Goal: Task Accomplishment & Management: Complete application form

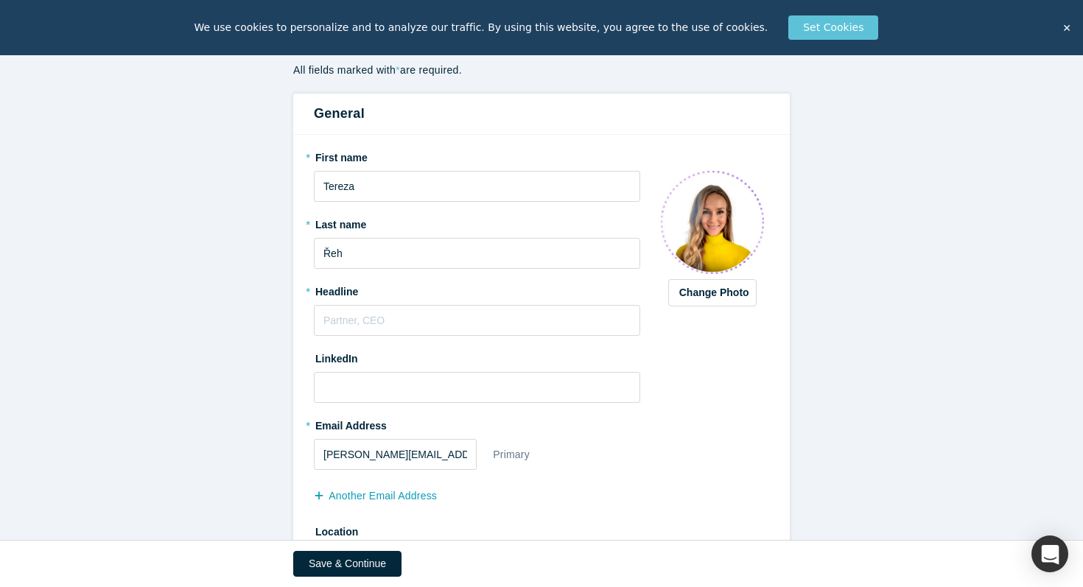
scroll to position [208, 0]
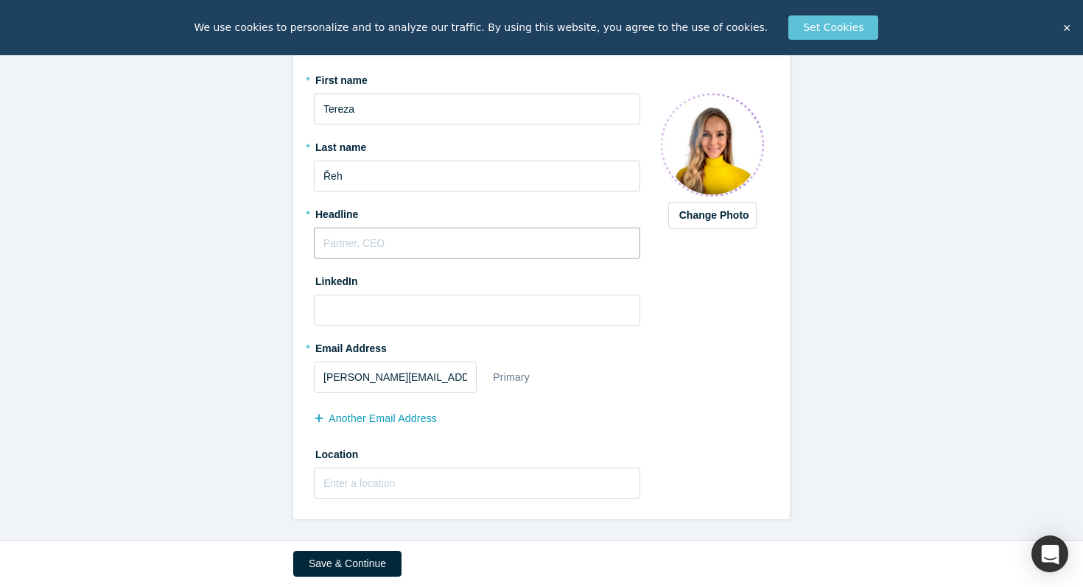
click at [570, 250] on input "text" at bounding box center [477, 243] width 326 height 31
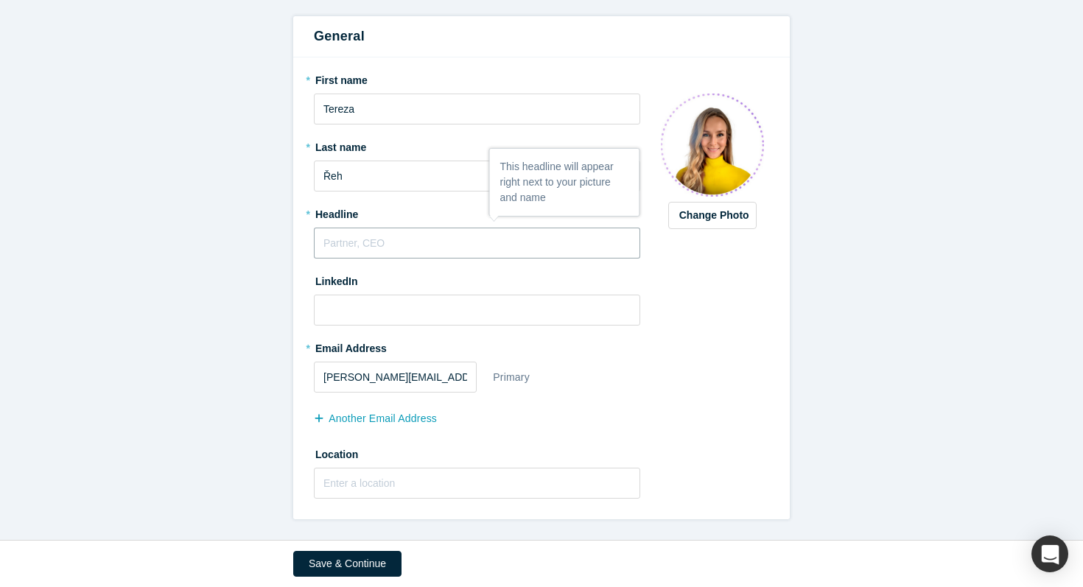
click at [451, 250] on input "text" at bounding box center [477, 243] width 326 height 31
paste input "Resilience in Scaling Teams & AI workplace"
type input "Resilience in Scaling Teams & AI workplace"
click at [412, 315] on input at bounding box center [477, 310] width 326 height 31
paste input "[URL][DOMAIN_NAME][PERSON_NAME]"
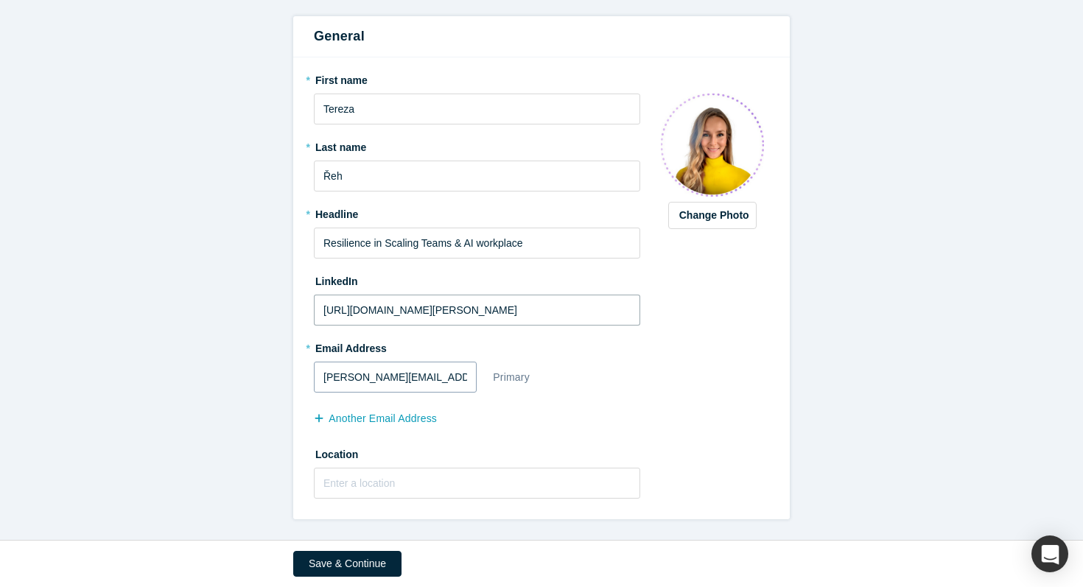
type input "[URL][DOMAIN_NAME][PERSON_NAME]"
click at [439, 377] on input "[PERSON_NAME][EMAIL_ADDRESS][PERSON_NAME][DOMAIN_NAME]" at bounding box center [395, 377] width 163 height 31
drag, startPoint x: 439, startPoint y: 377, endPoint x: 288, endPoint y: 374, distance: 151.0
click at [288, 374] on form "Step 1/2: Personal Information All fields marked with * are required. General *…" at bounding box center [541, 232] width 1083 height 574
type input "[EMAIL_ADDRESS][DOMAIN_NAME]"
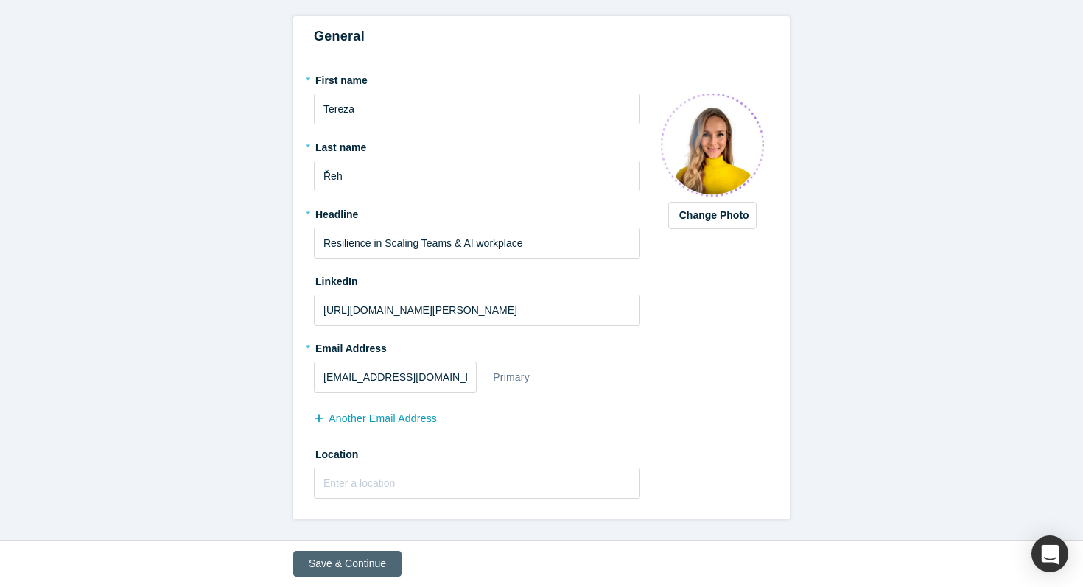
click at [346, 564] on button "Save & Continue" at bounding box center [347, 564] width 108 height 26
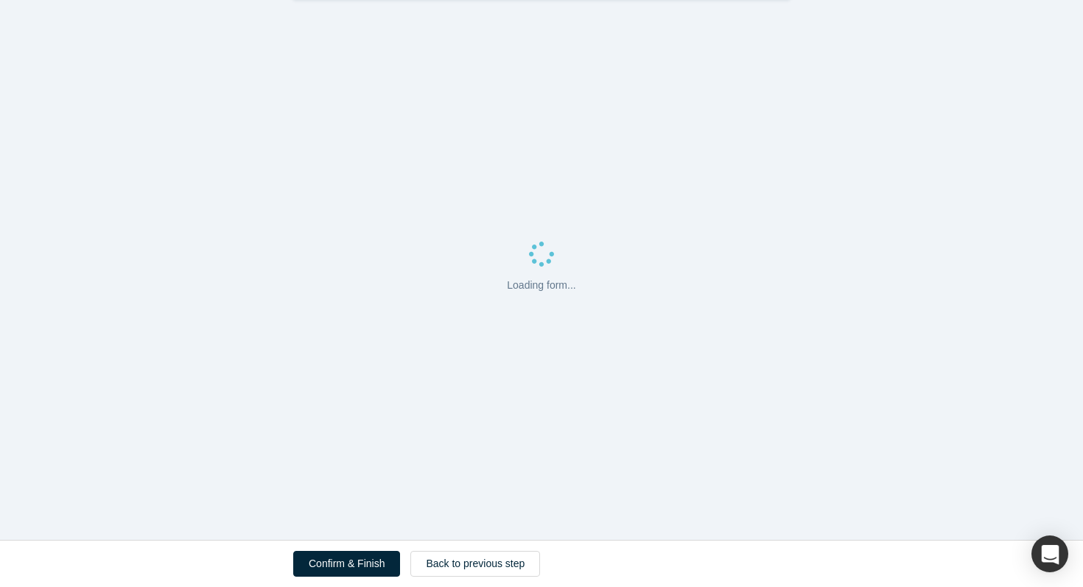
scroll to position [0, 0]
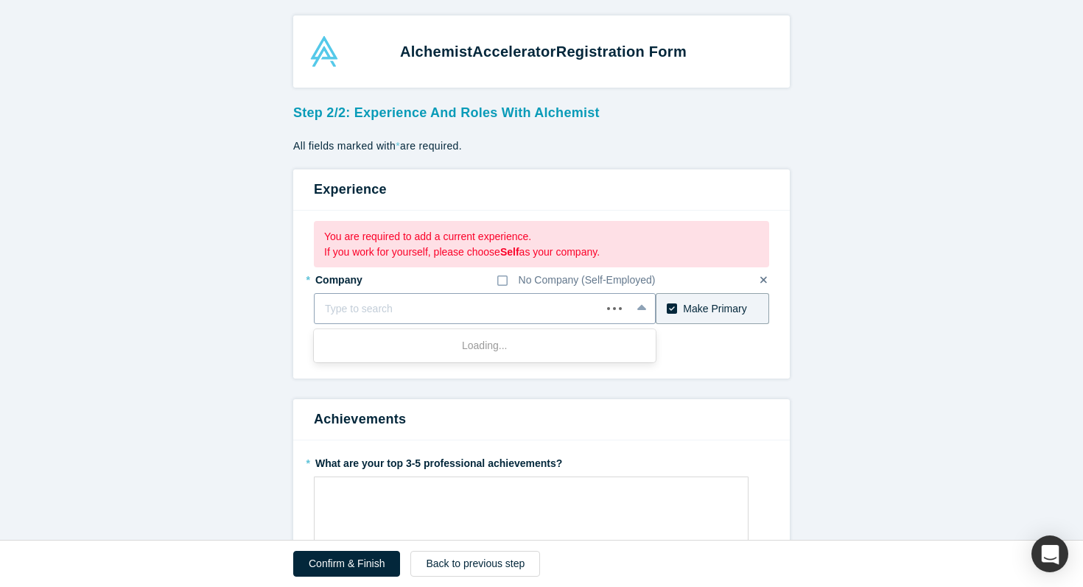
click at [434, 298] on div "Type to search" at bounding box center [457, 309] width 286 height 24
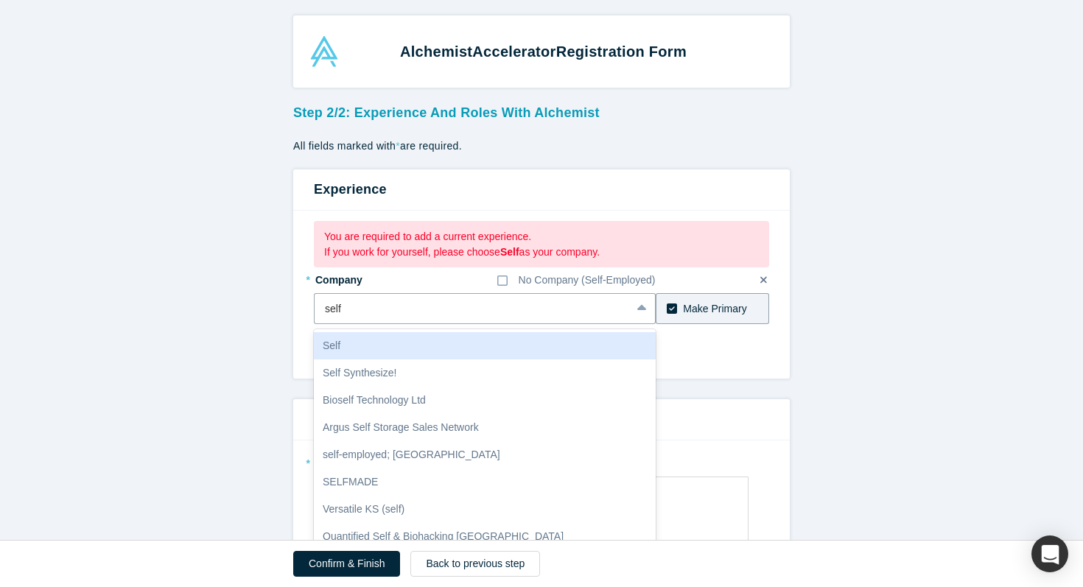
click at [423, 350] on div "Self" at bounding box center [485, 345] width 342 height 27
type input "self"
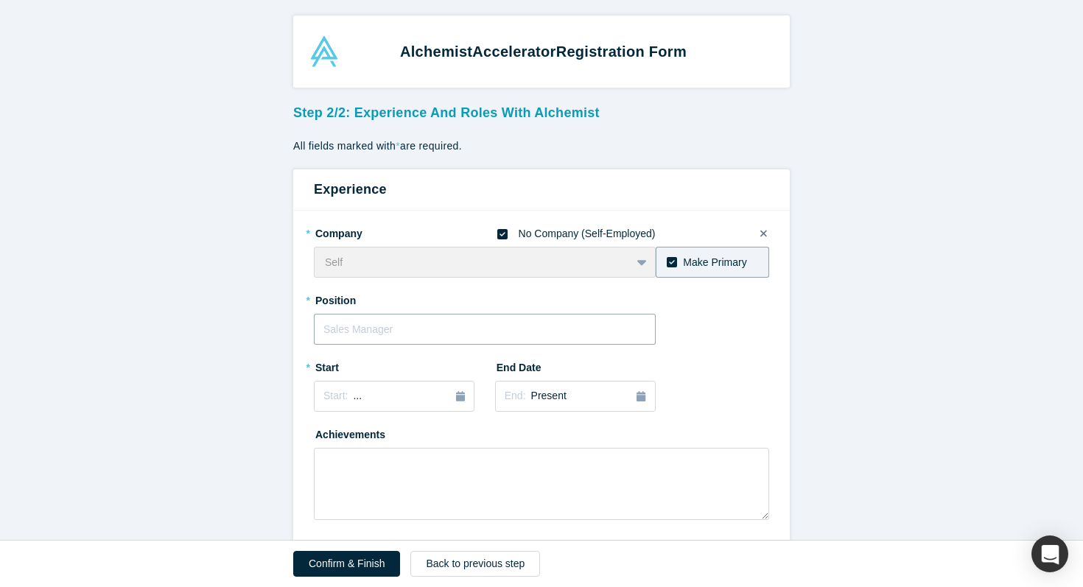
click at [582, 315] on input "text" at bounding box center [485, 329] width 342 height 31
type input "Founder"
click at [432, 387] on button "Start: ..." at bounding box center [394, 396] width 161 height 31
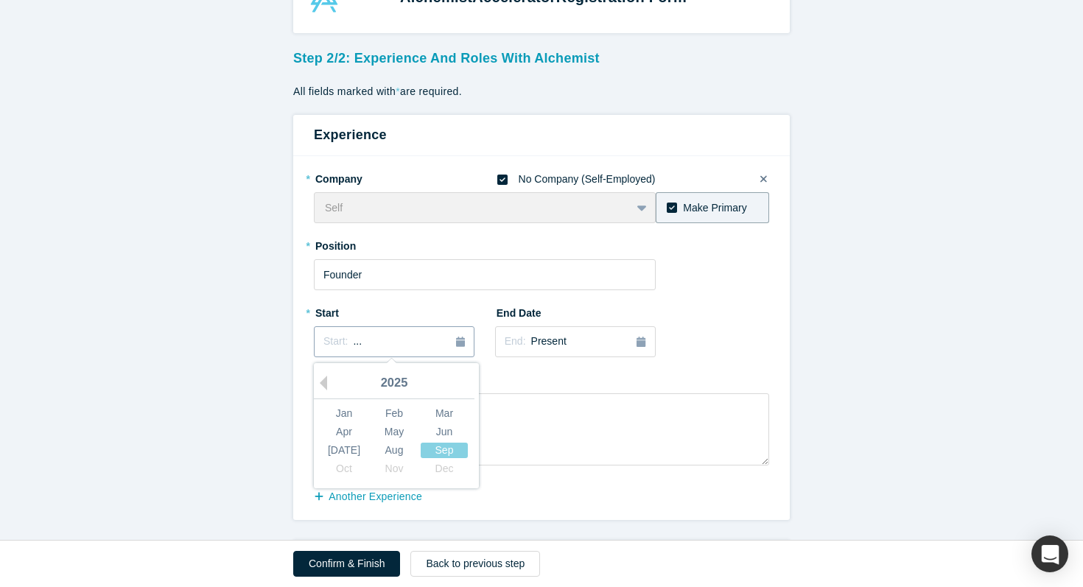
scroll to position [57, 0]
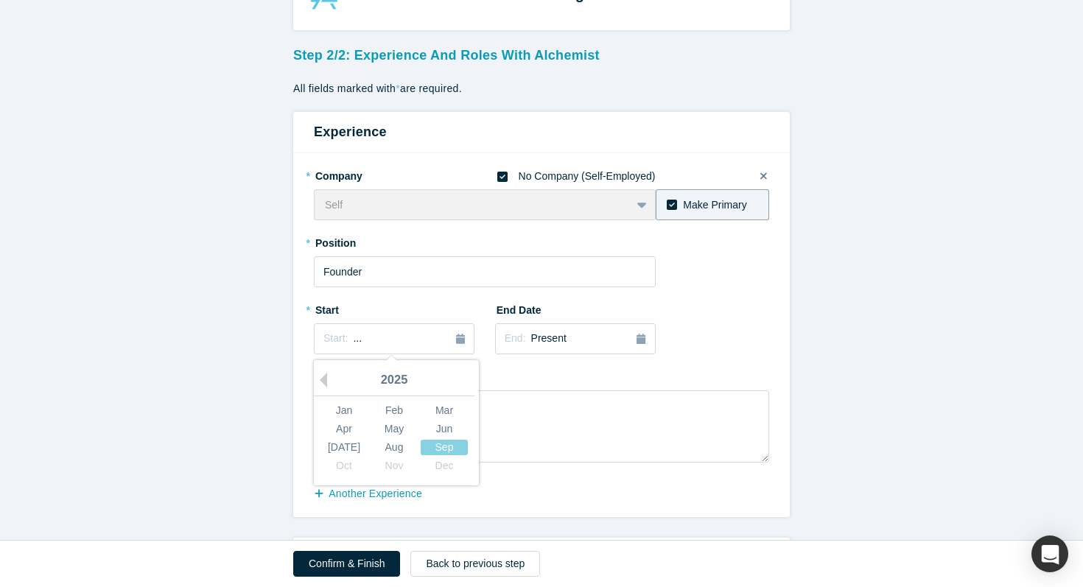
click at [328, 377] on div "2025" at bounding box center [394, 380] width 161 height 31
click at [320, 381] on button "Previous Year" at bounding box center [319, 380] width 15 height 15
click at [326, 381] on button "Previous Year" at bounding box center [319, 380] width 15 height 15
click at [345, 415] on div "Jan" at bounding box center [343, 410] width 47 height 15
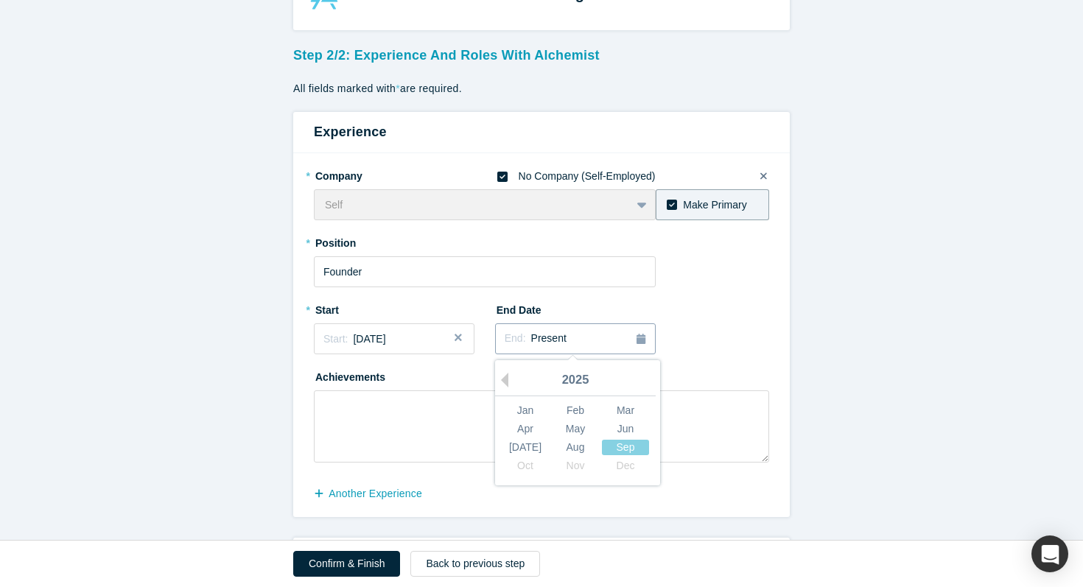
click at [594, 338] on div "End: Present" at bounding box center [574, 339] width 141 height 16
click at [693, 303] on div "* Company No Company (Self-Employed) Self To pick up a draggable item, press th…" at bounding box center [541, 312] width 455 height 299
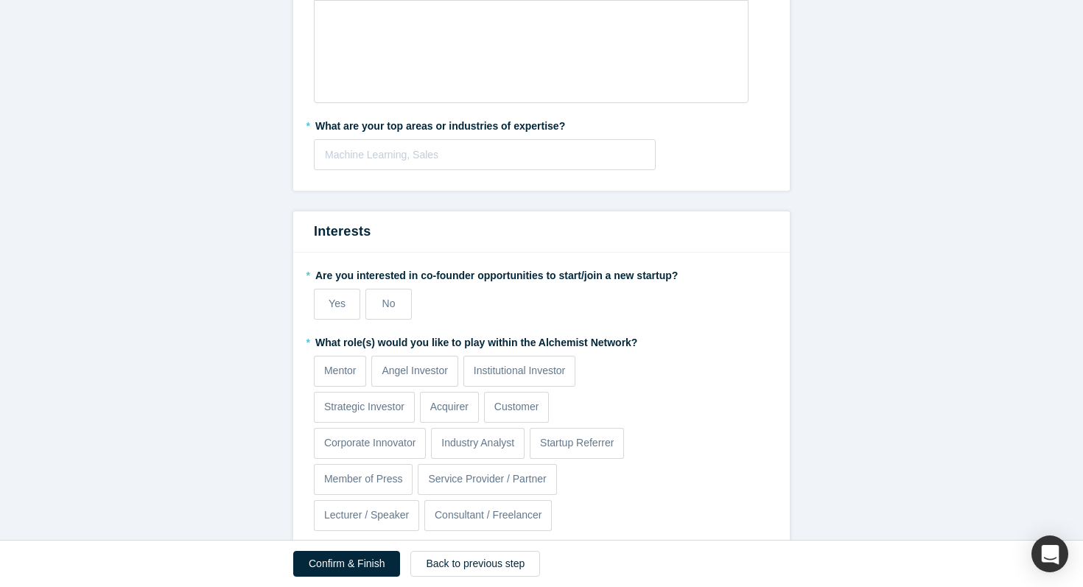
scroll to position [677, 0]
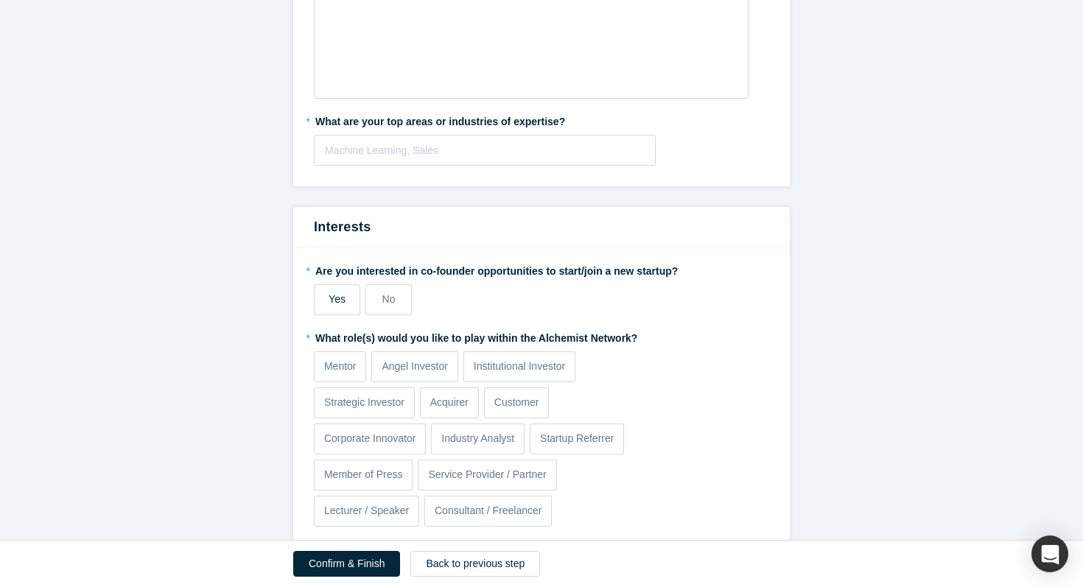
click at [330, 288] on label "Yes" at bounding box center [337, 299] width 46 height 31
click at [0, 0] on input "Yes" at bounding box center [0, 0] width 0 height 0
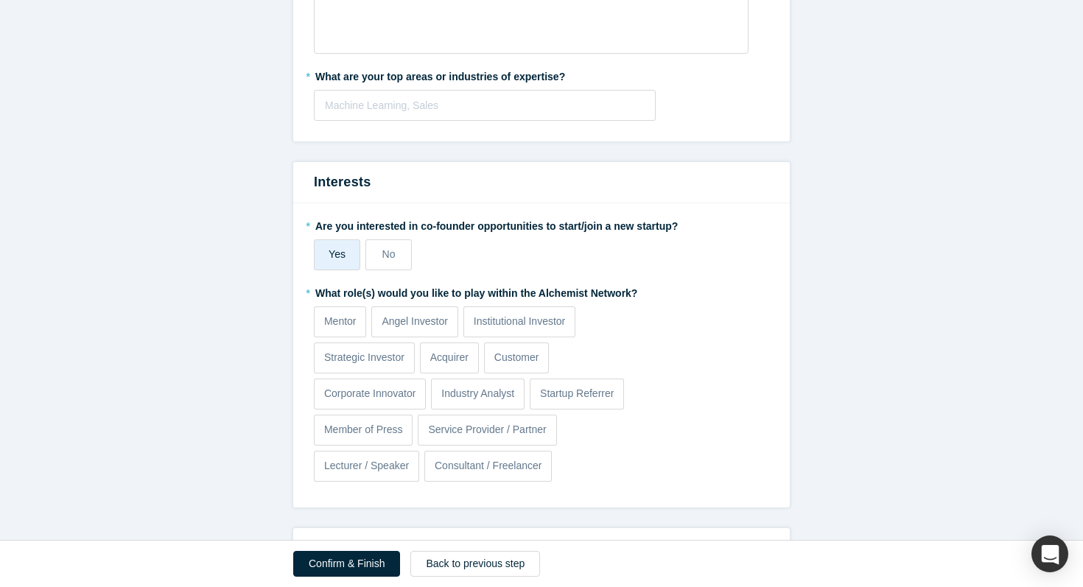
scroll to position [723, 0]
click at [334, 317] on p "Mentor" at bounding box center [340, 319] width 32 height 15
click at [0, 0] on input "Mentor" at bounding box center [0, 0] width 0 height 0
click at [373, 467] on p "Lecturer / Speaker" at bounding box center [366, 464] width 85 height 15
click at [0, 0] on input "Lecturer / Speaker" at bounding box center [0, 0] width 0 height 0
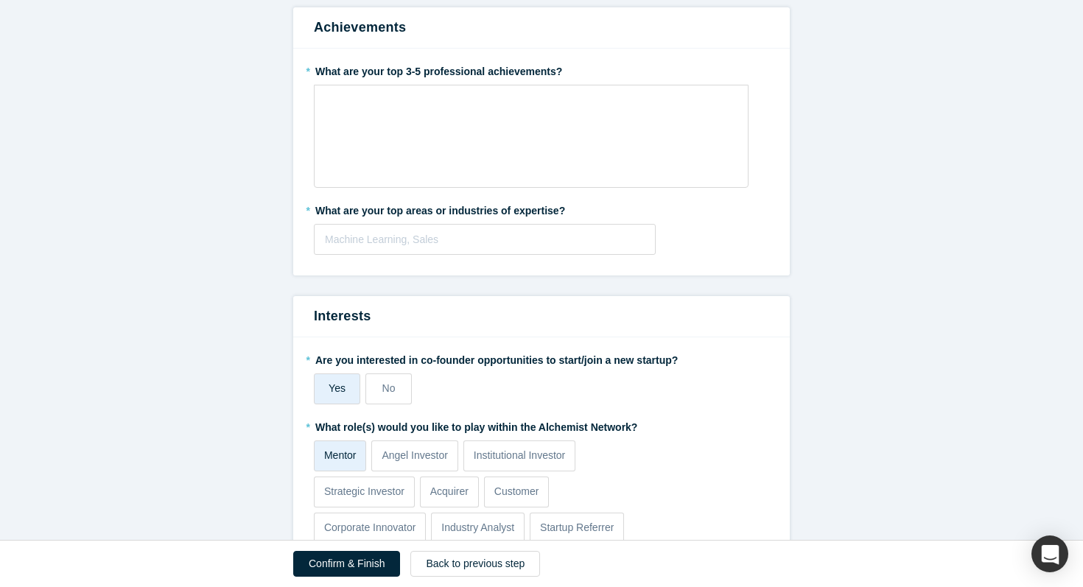
scroll to position [544, 0]
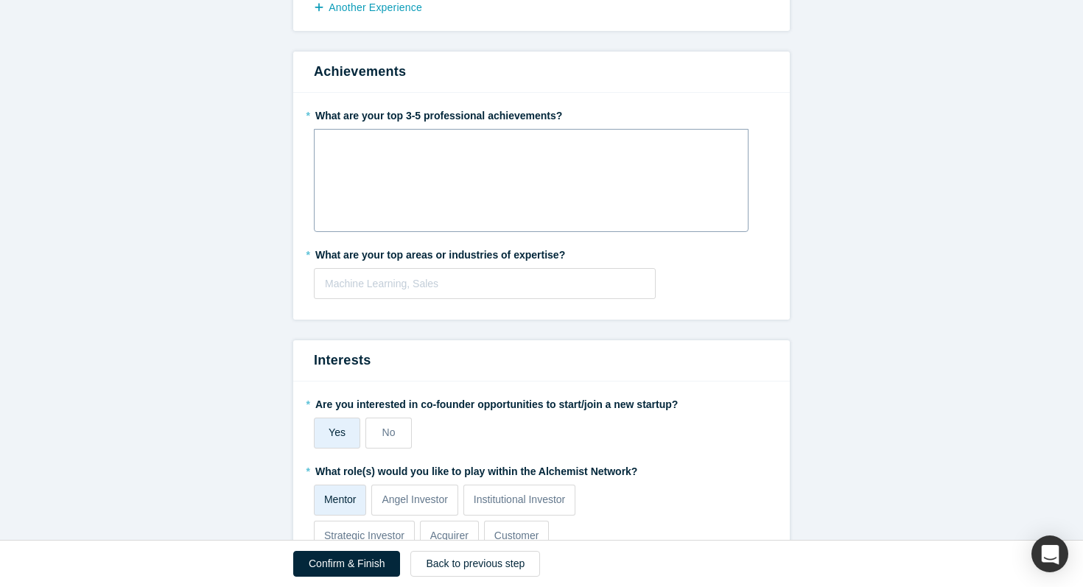
click at [569, 191] on div "rdw-wrapper" at bounding box center [531, 180] width 435 height 103
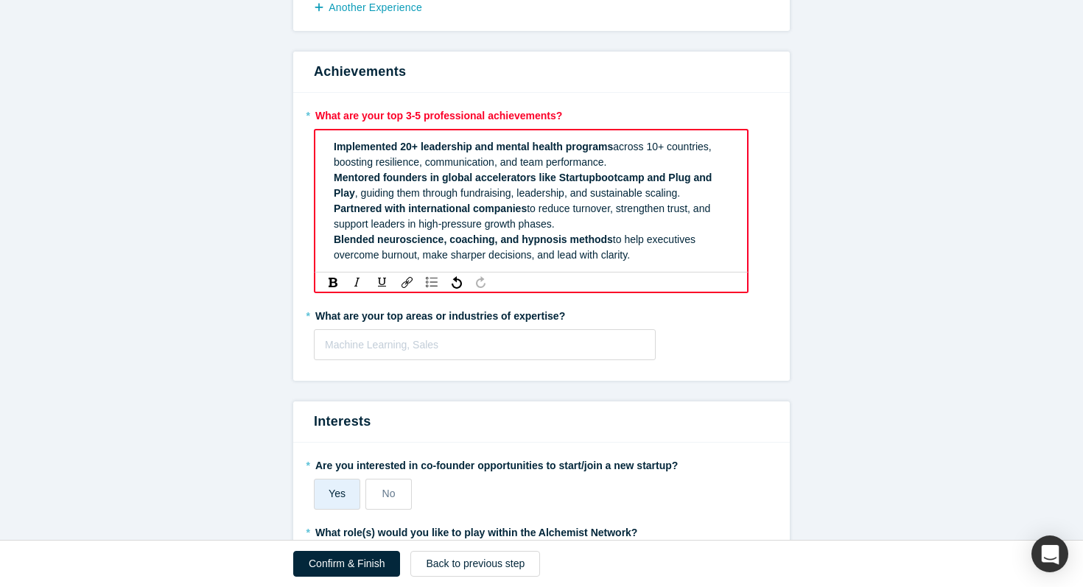
click at [408, 146] on span "Implemented 20+ leadership and mental health programs" at bounding box center [473, 147] width 279 height 12
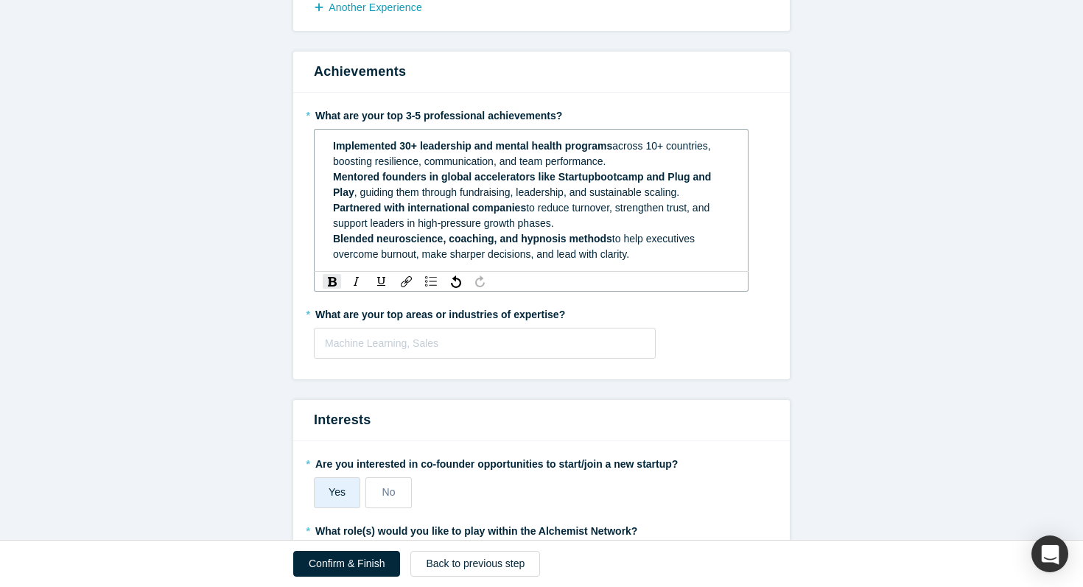
click at [359, 194] on span ", guiding them through fundraising, leadership, and sustainable scaling." at bounding box center [516, 192] width 325 height 12
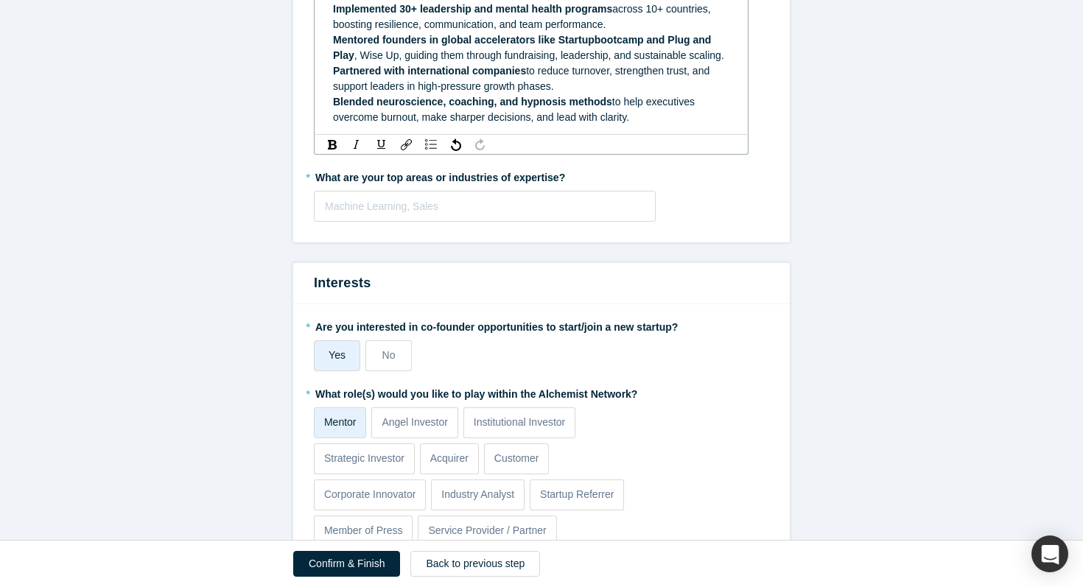
scroll to position [690, 0]
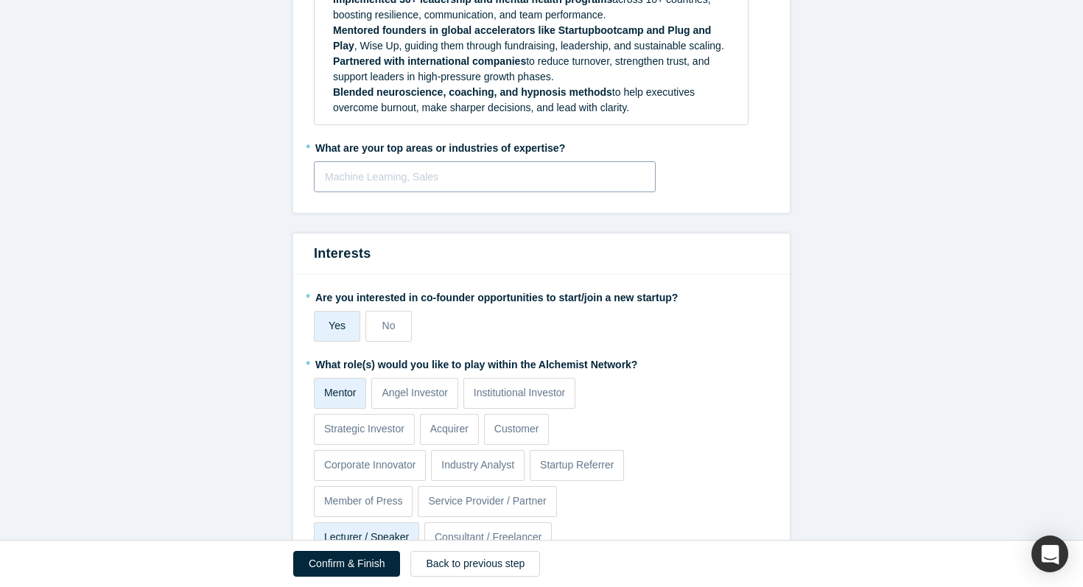
drag, startPoint x: 312, startPoint y: 161, endPoint x: 556, endPoint y: 163, distance: 243.8
click at [556, 163] on div "* What are your top 3-5 professional achievements? Implemented 30+ leadership a…" at bounding box center [541, 79] width 496 height 267
drag, startPoint x: 569, startPoint y: 145, endPoint x: 304, endPoint y: 145, distance: 265.1
click at [304, 145] on div "* What are your top 3-5 professional achievements? Implemented 30+ leadership a…" at bounding box center [541, 79] width 496 height 267
copy label "What are your top areas or industries of expertise?"
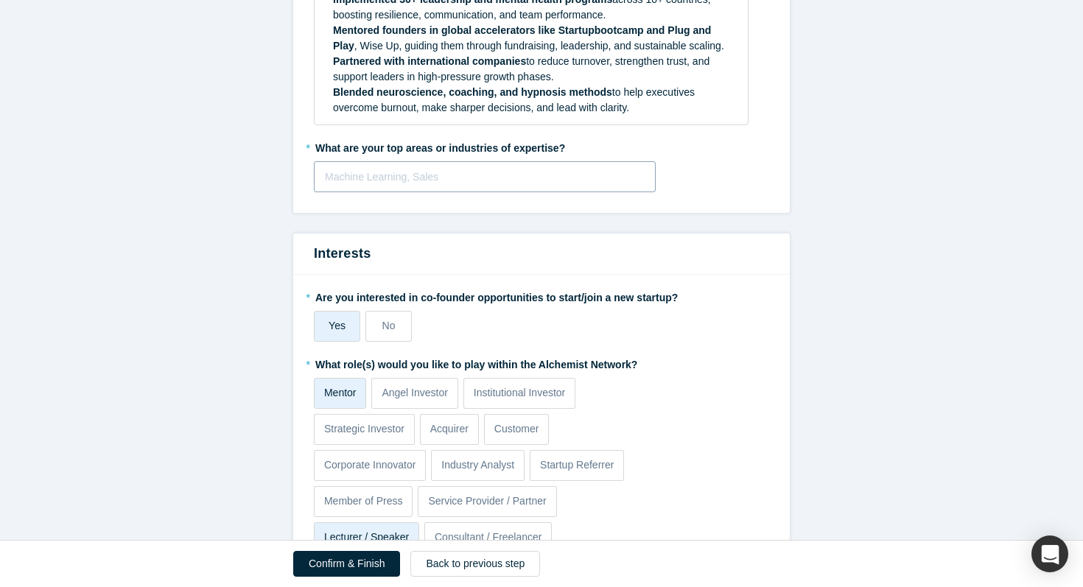
click at [581, 180] on div at bounding box center [485, 177] width 320 height 18
paste input "Leadership Development | Mental Health & Wellbeing | Neuroscience Coaching | Hy…"
type input "Leadership Development | Mental Health & Wellbeing | Neuroscience Coaching | Hy…"
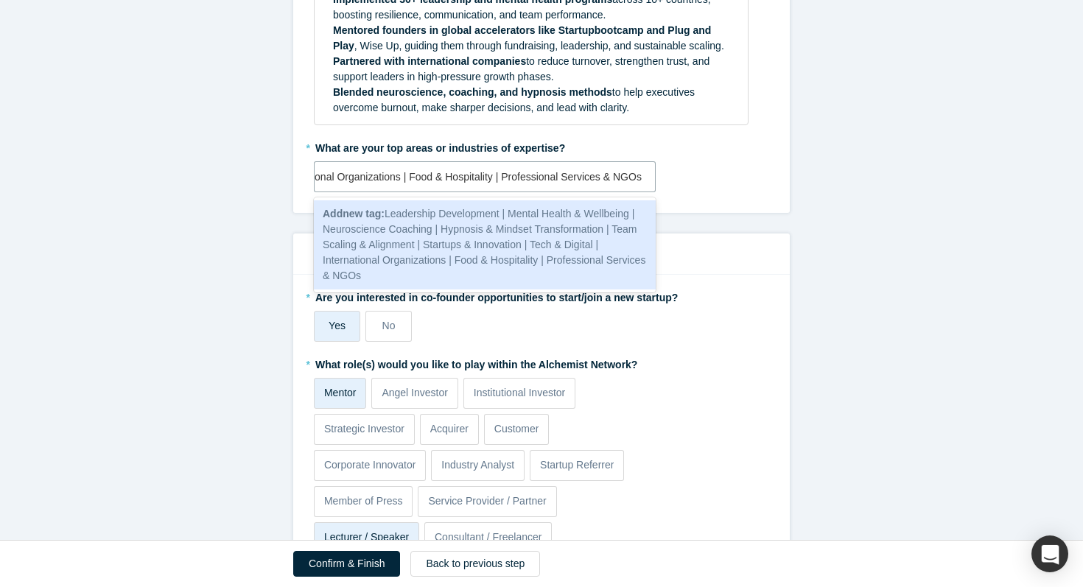
scroll to position [0, 895]
click at [552, 249] on span "Add new tag : Leadership Development | Mental Health & Wellbeing | Neuroscience…" at bounding box center [484, 245] width 323 height 74
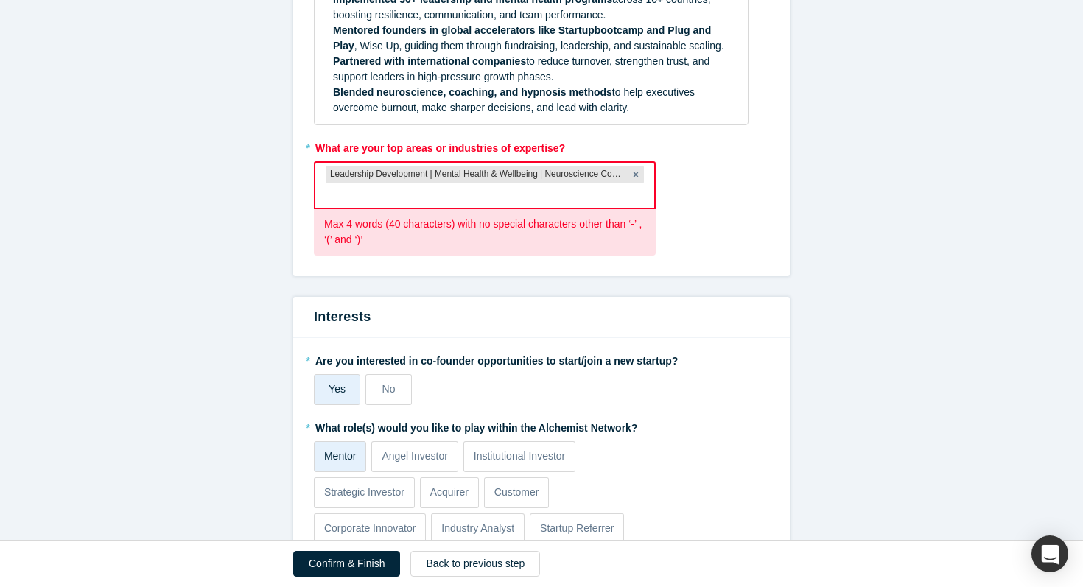
scroll to position [0, 0]
click at [637, 174] on icon "Remove Leadership Development | Mental Health & Wellbeing | Neuroscience Coachi…" at bounding box center [635, 174] width 10 height 10
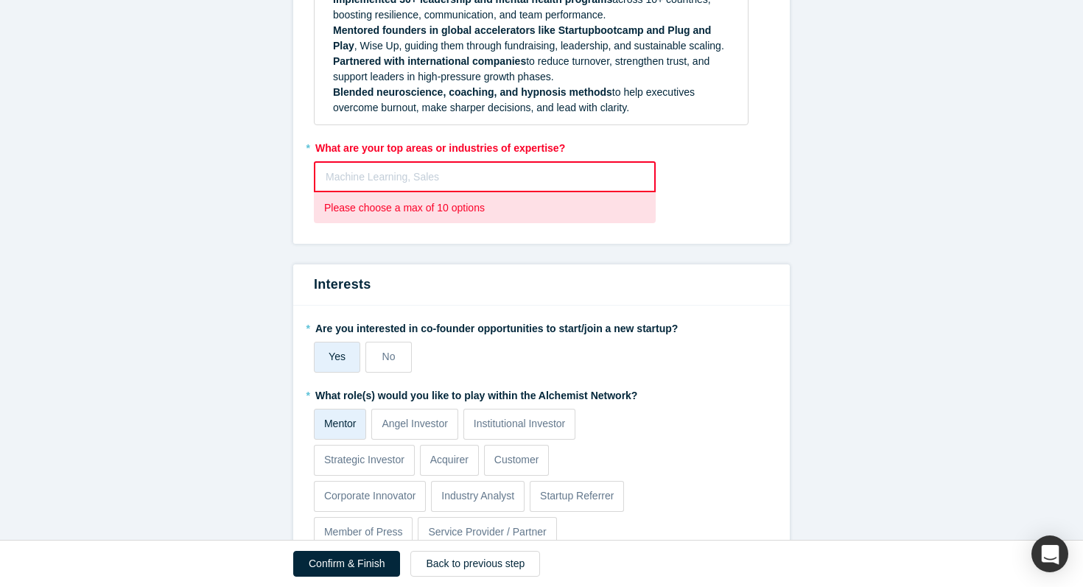
click at [532, 177] on div at bounding box center [485, 177] width 318 height 18
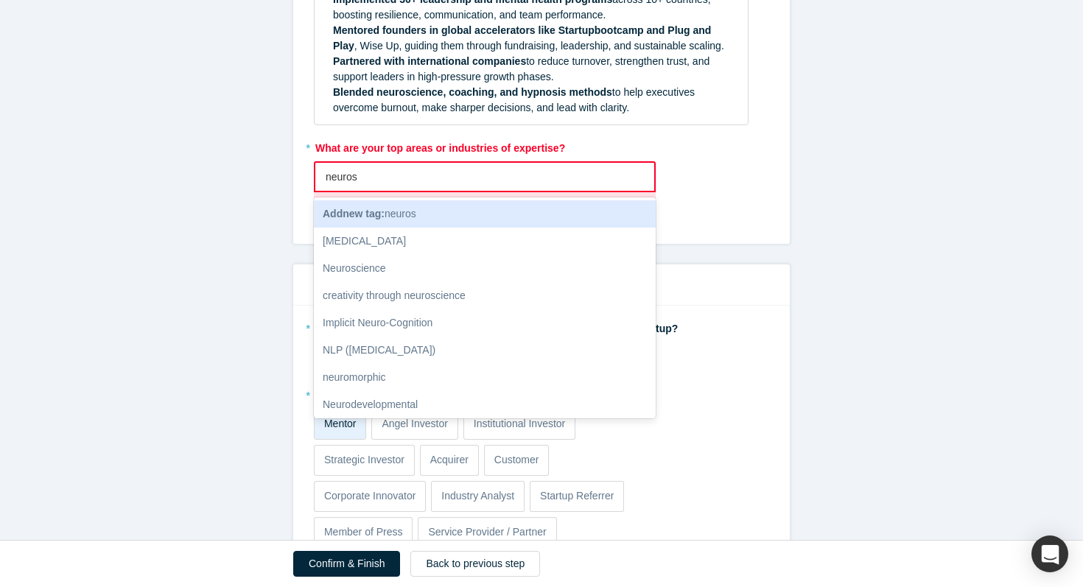
type input "neuro"
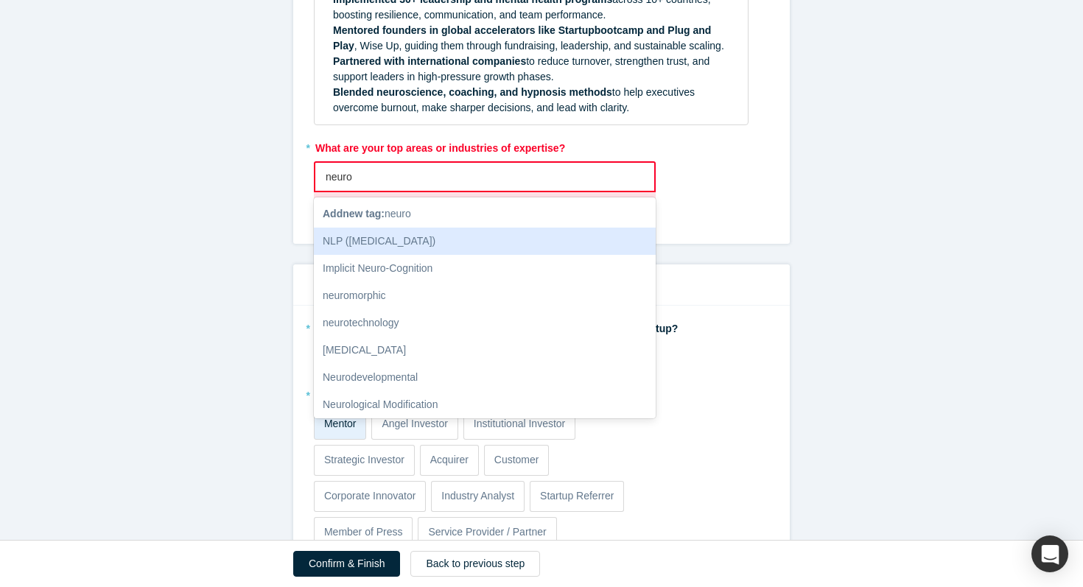
click at [574, 243] on div "NLP ([MEDICAL_DATA])" at bounding box center [485, 241] width 342 height 27
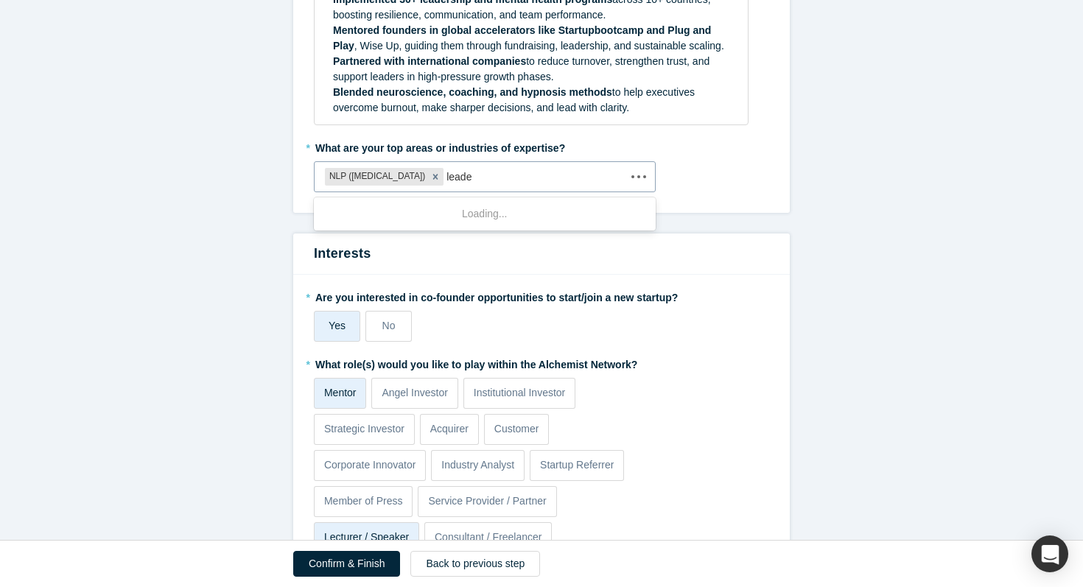
type input "leader"
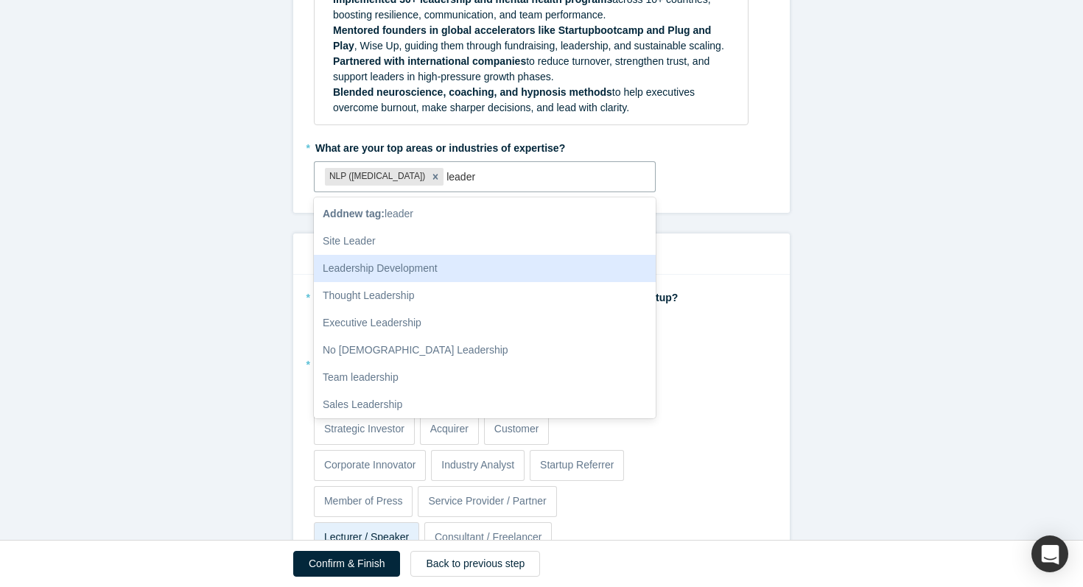
click at [479, 267] on div "Leadership Development" at bounding box center [485, 268] width 342 height 27
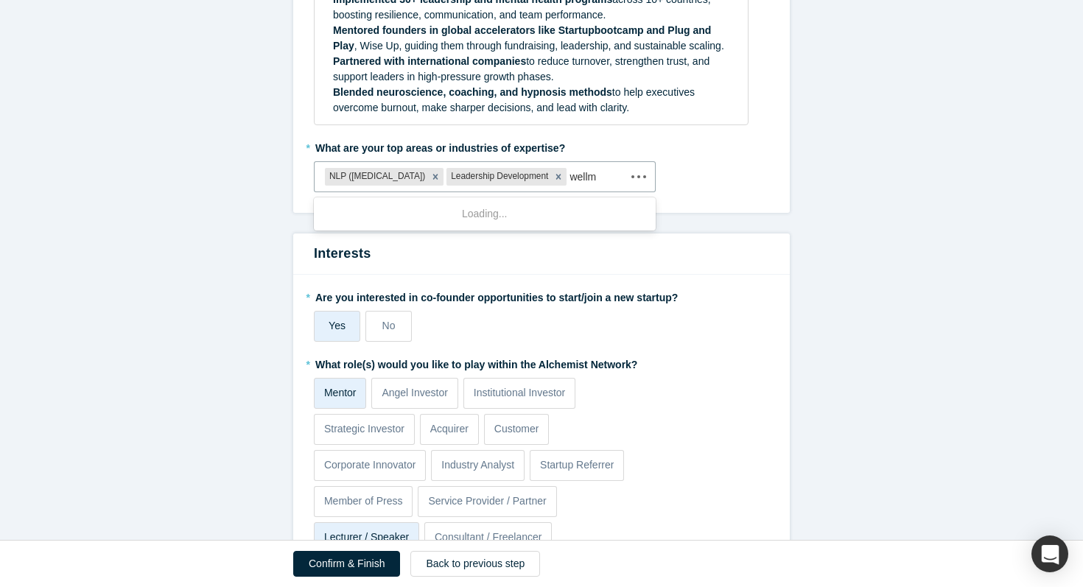
type input "well"
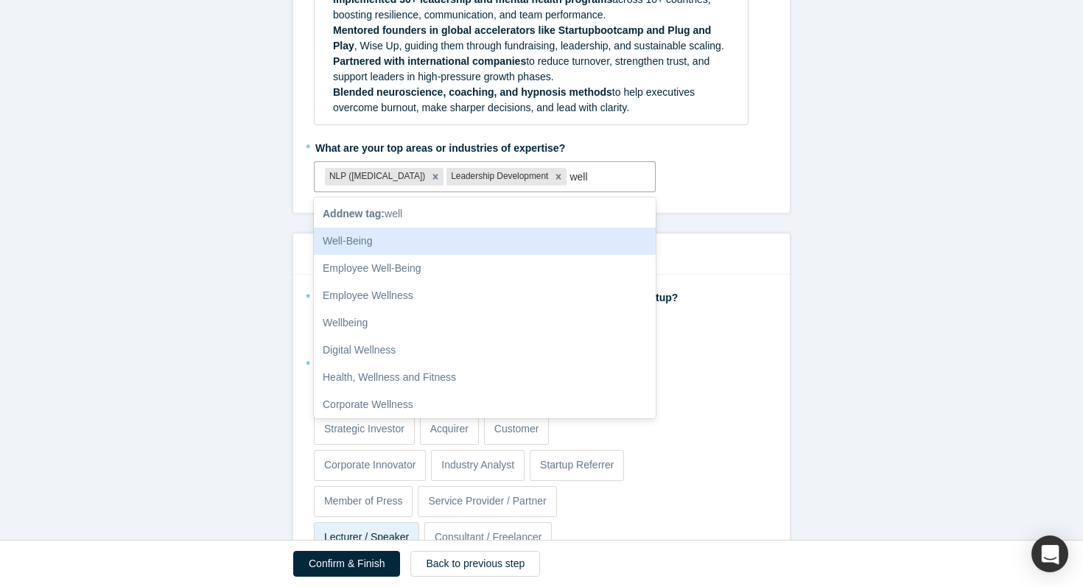
click at [537, 244] on div "Well-Being" at bounding box center [485, 241] width 342 height 27
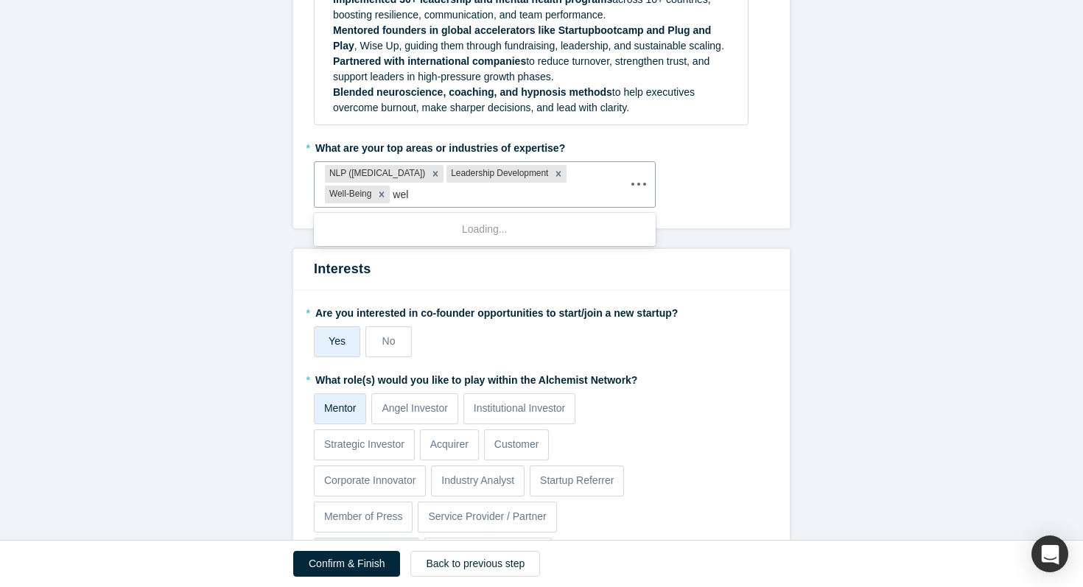
type input "well"
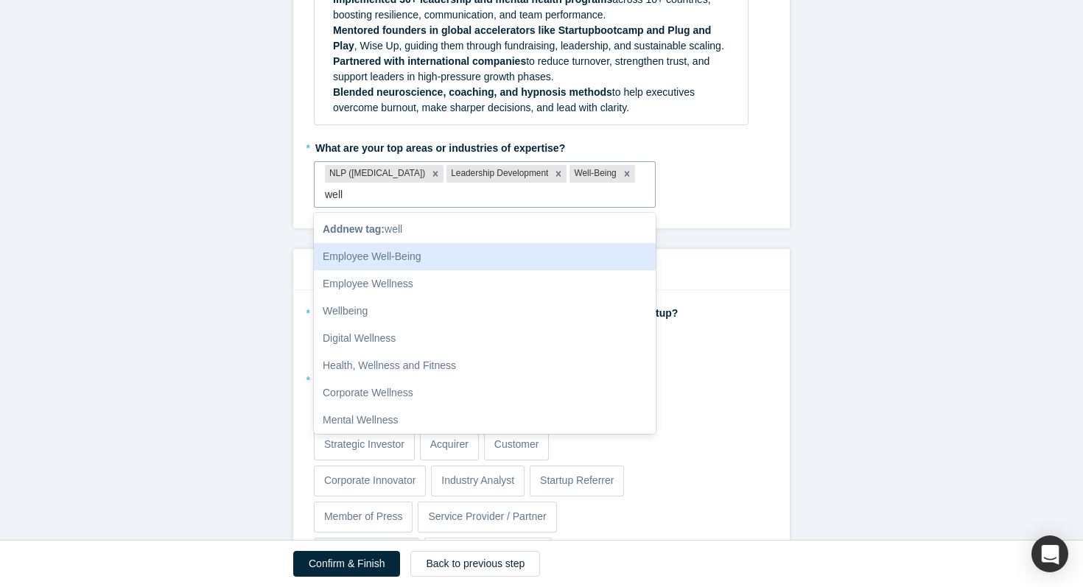
click at [474, 249] on div "Employee Well-Being" at bounding box center [485, 256] width 342 height 27
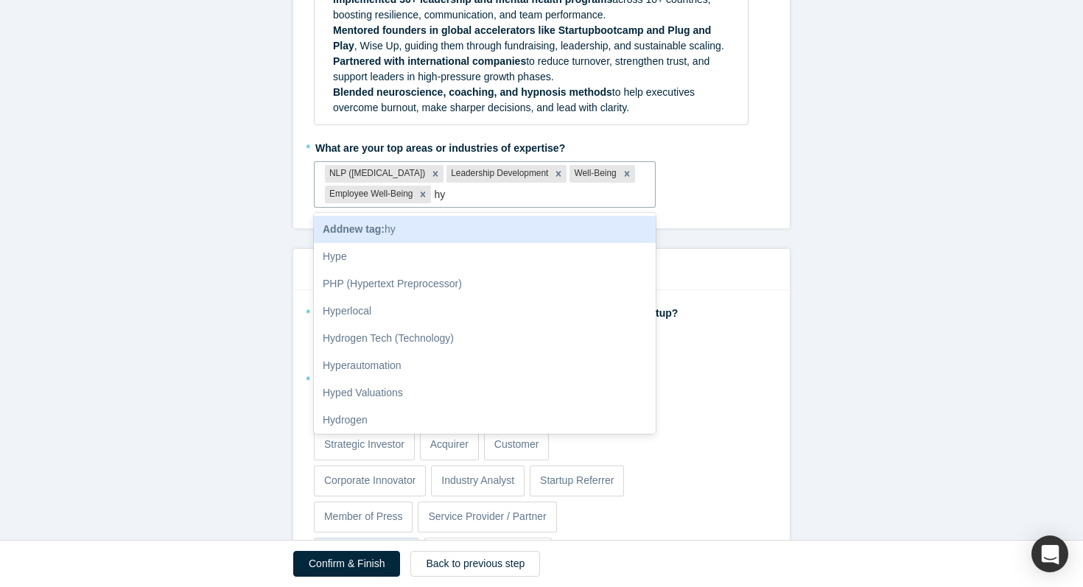
type input "h"
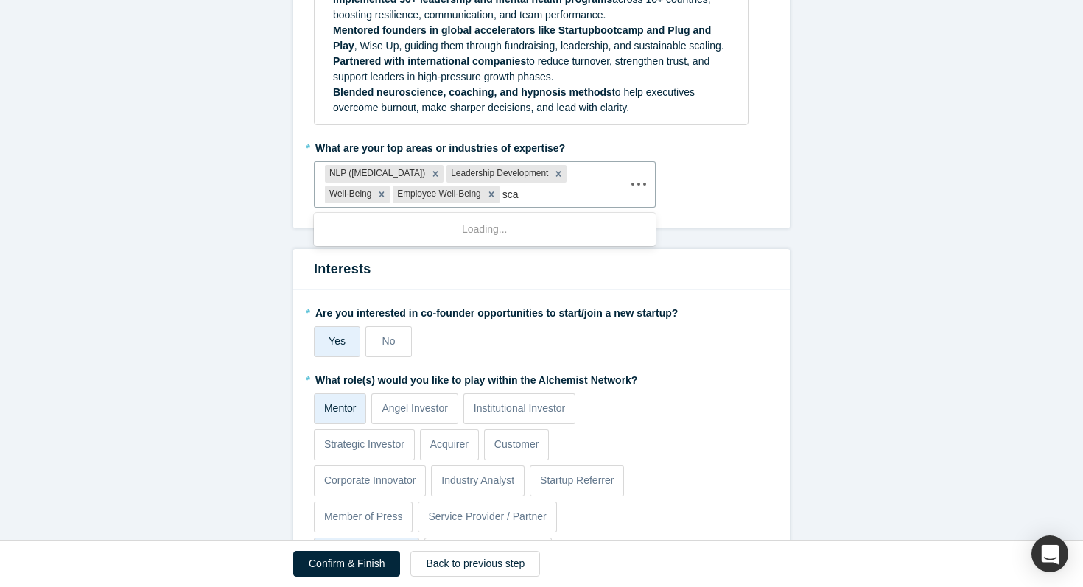
type input "scal"
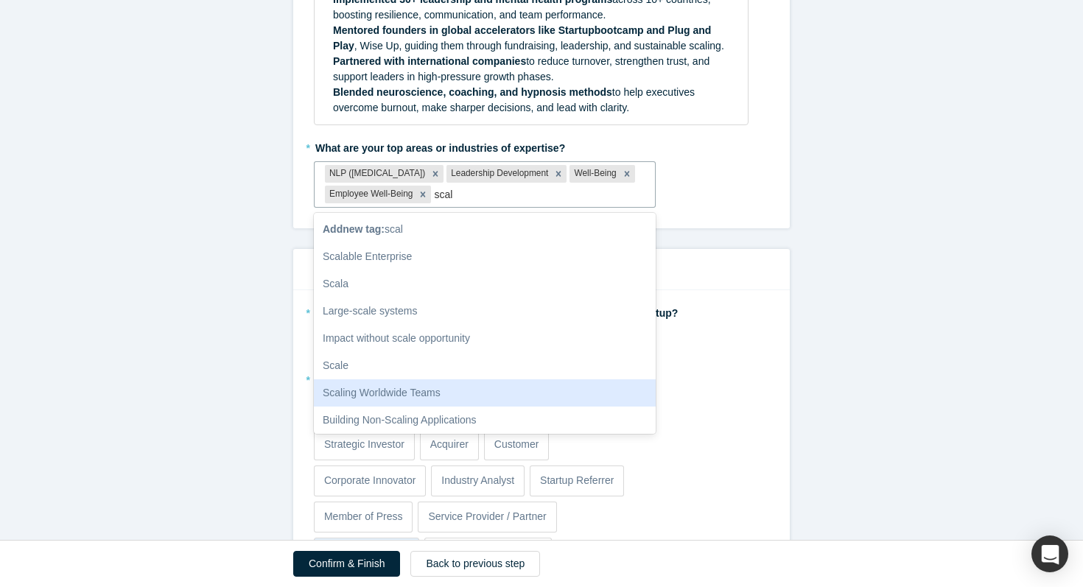
click at [565, 391] on div "Scaling Worldwide Teams" at bounding box center [485, 392] width 342 height 27
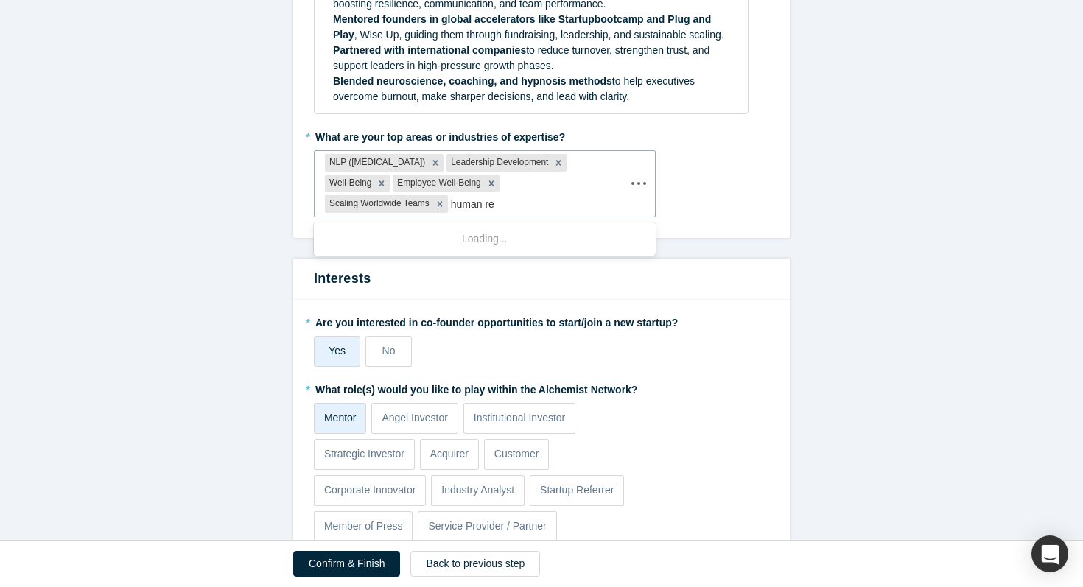
type input "human res"
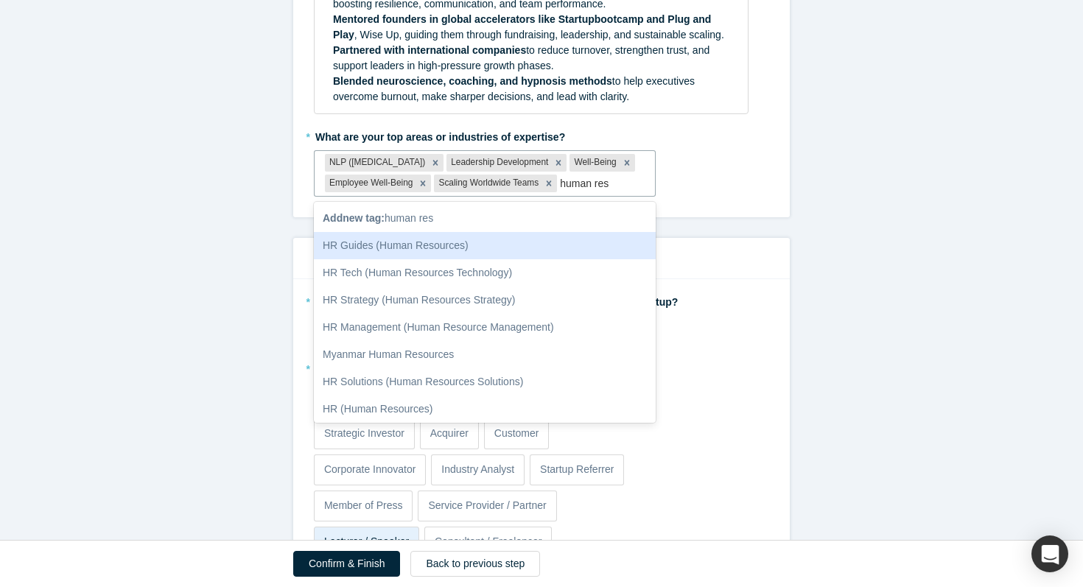
click at [563, 259] on div "HR Guides (Human Resources)" at bounding box center [485, 245] width 342 height 27
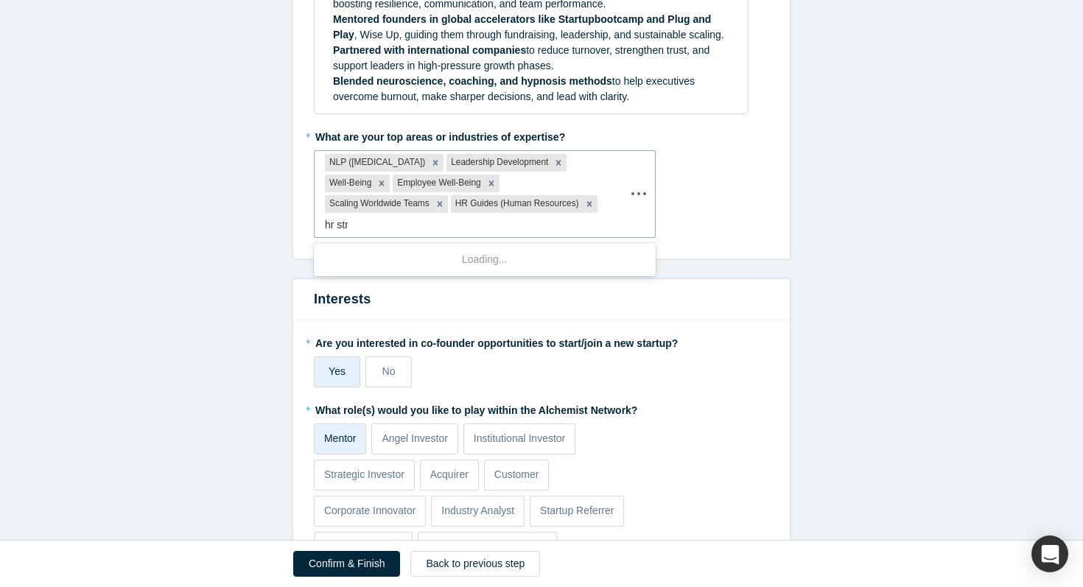
type input "hr stra"
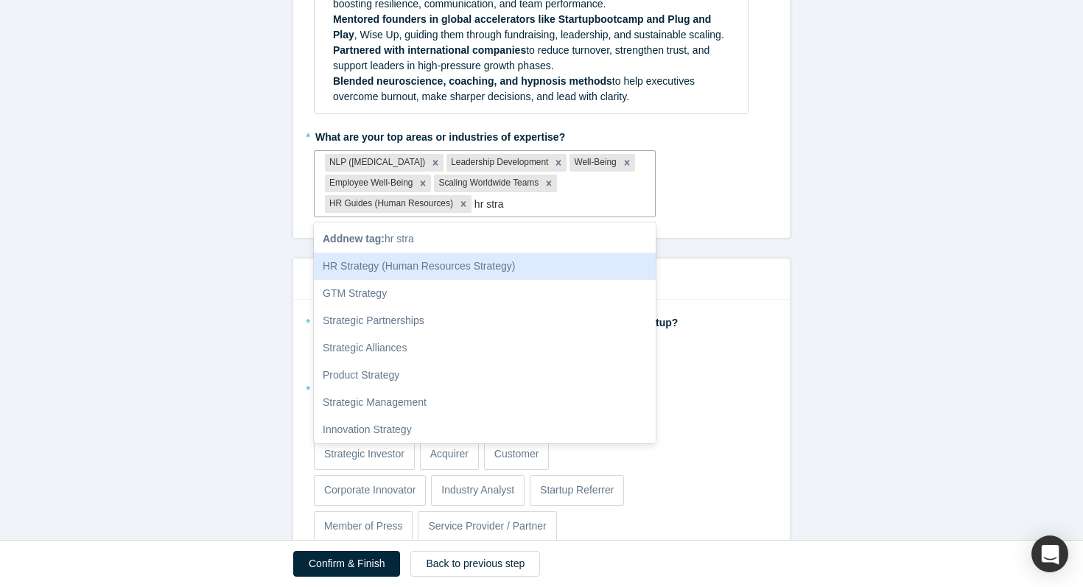
click at [501, 265] on div "HR Strategy (Human Resources Strategy)" at bounding box center [485, 266] width 342 height 27
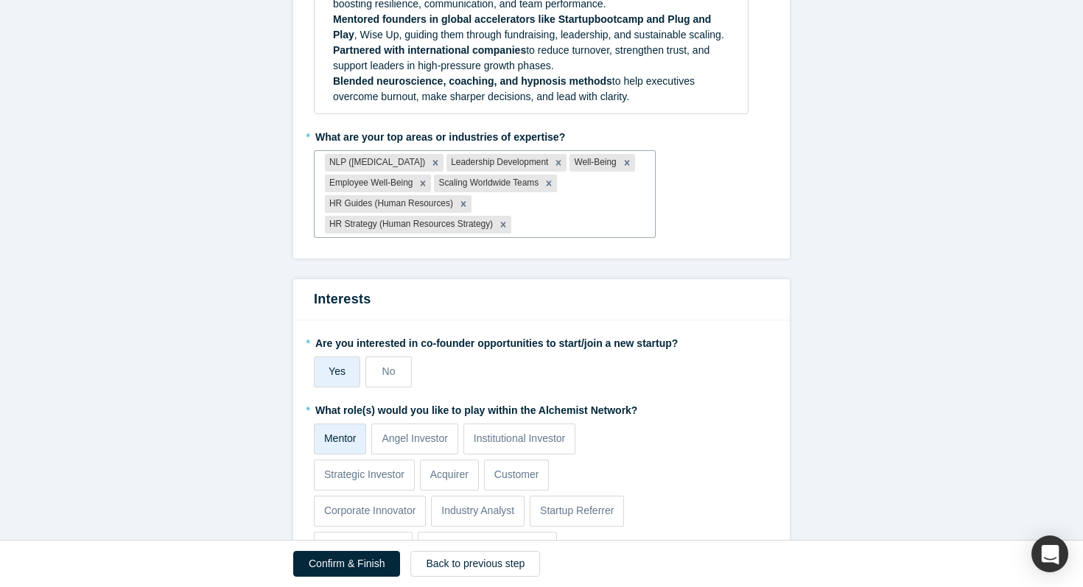
click at [601, 281] on div "Interests" at bounding box center [541, 299] width 496 height 41
click at [603, 221] on div at bounding box center [579, 225] width 130 height 18
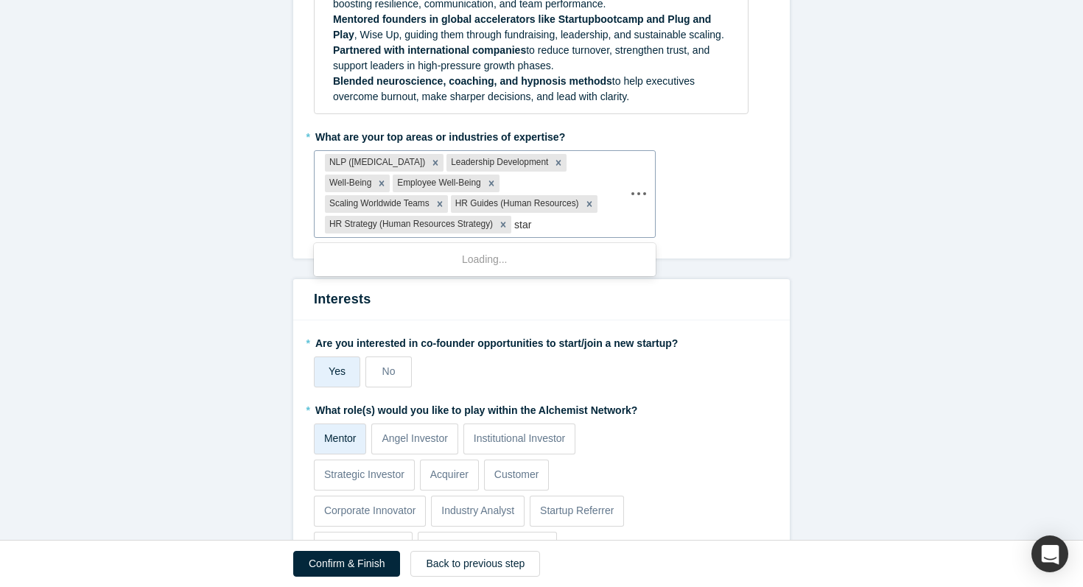
type input "start"
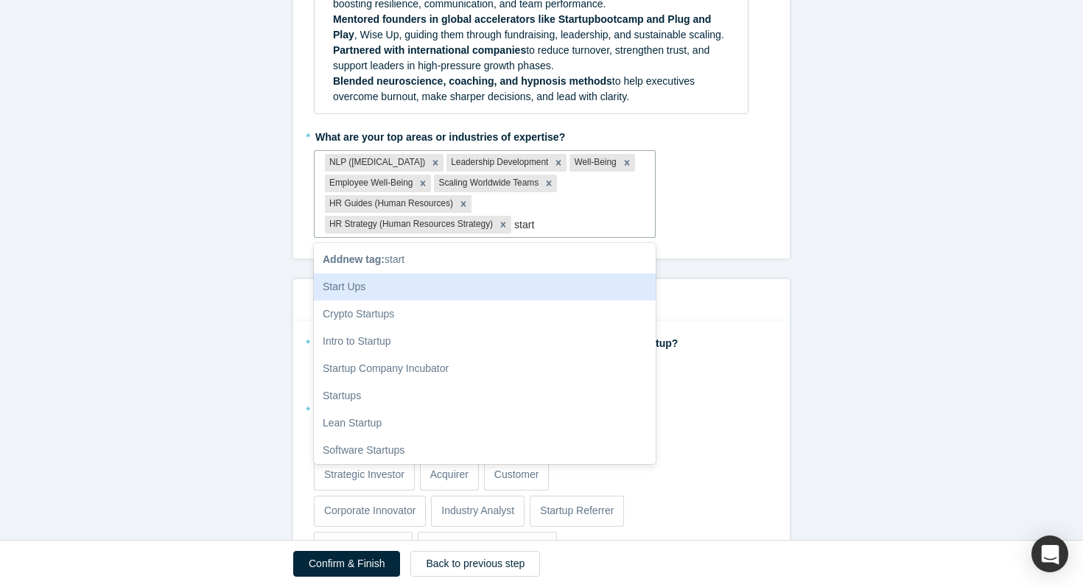
click at [516, 288] on div "Start Ups" at bounding box center [485, 286] width 342 height 27
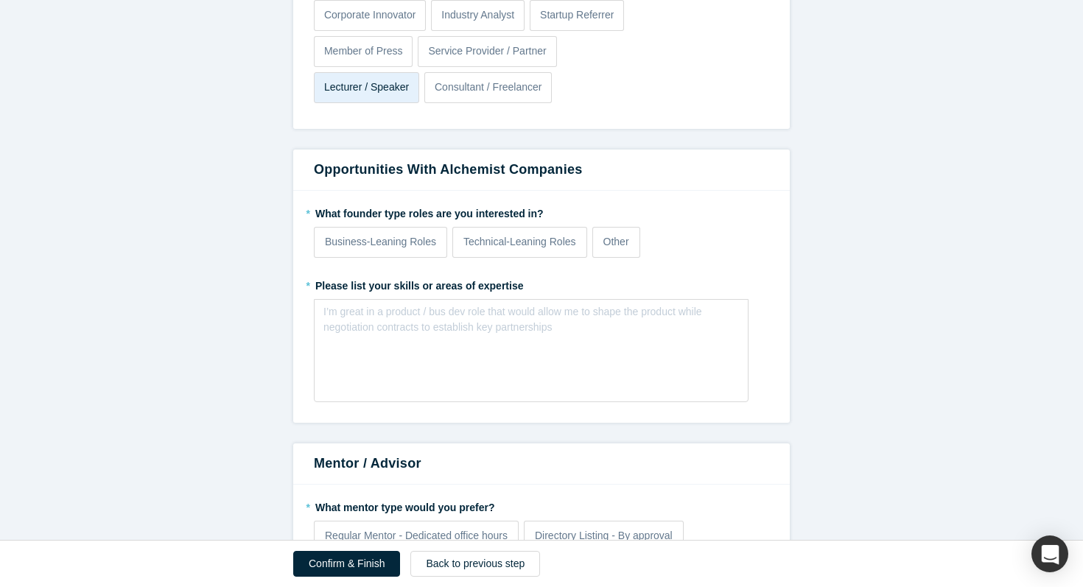
scroll to position [1198, 0]
click at [404, 243] on p "Business-Leaning Roles" at bounding box center [380, 240] width 111 height 15
click at [0, 0] on input "Business-Leaning Roles" at bounding box center [0, 0] width 0 height 0
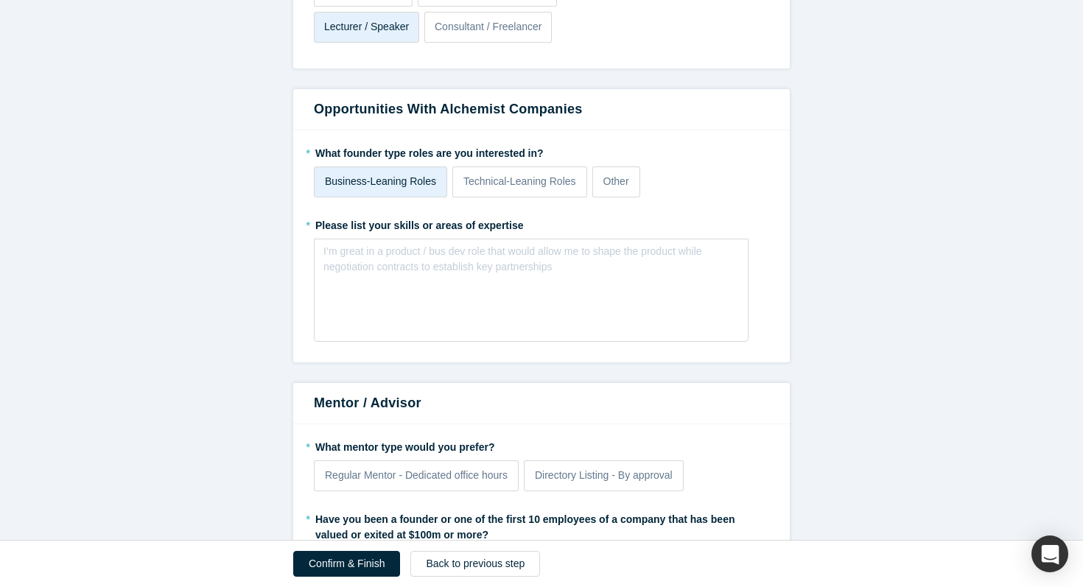
scroll to position [1258, 0]
drag, startPoint x: 531, startPoint y: 225, endPoint x: 323, endPoint y: 208, distance: 208.4
click at [323, 208] on fieldset "* What founder type roles are you interested in? Business-Leaning Roles Technic…" at bounding box center [541, 245] width 455 height 211
copy label "Please list your skills or areas of expertise"
click at [508, 270] on div "I’m great in a product / bus dev role that would allow me to shape the product …" at bounding box center [530, 258] width 415 height 31
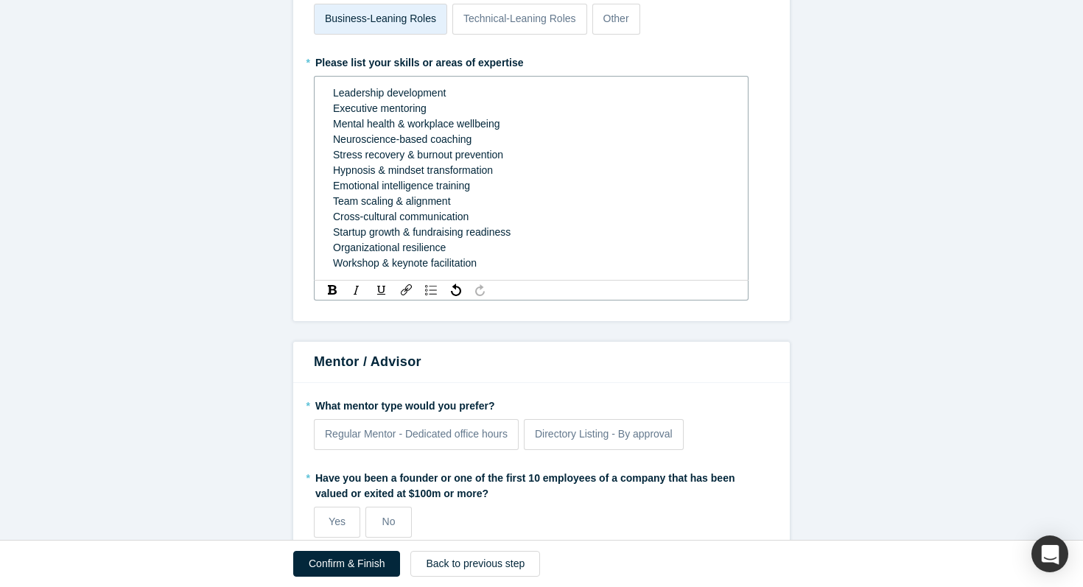
scroll to position [1458, 0]
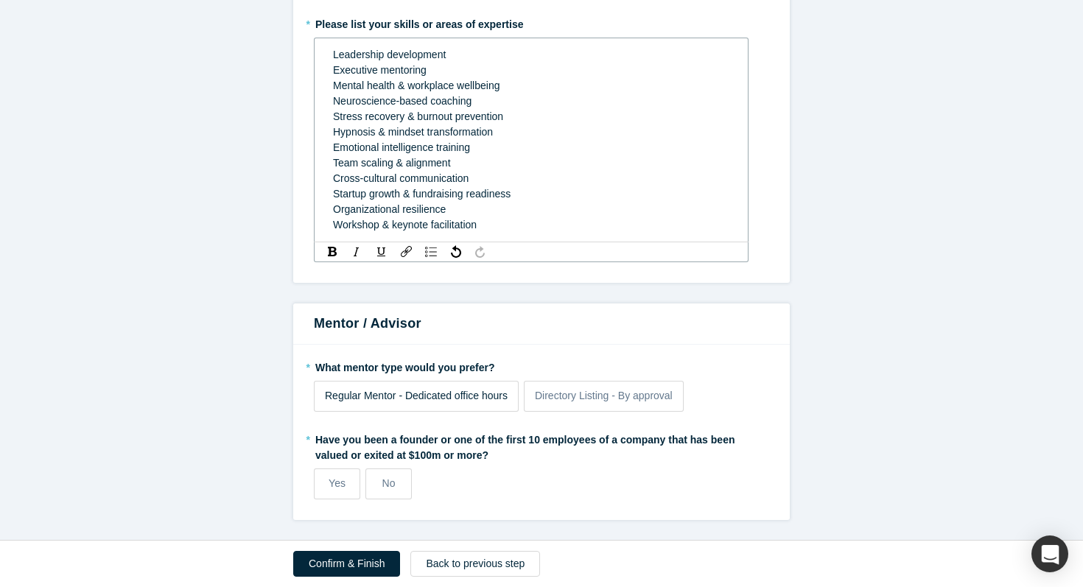
click at [466, 395] on span "Regular Mentor - Dedicated office hours" at bounding box center [416, 396] width 183 height 12
click at [0, 0] on input "Regular Mentor - Dedicated office hours" at bounding box center [0, 0] width 0 height 0
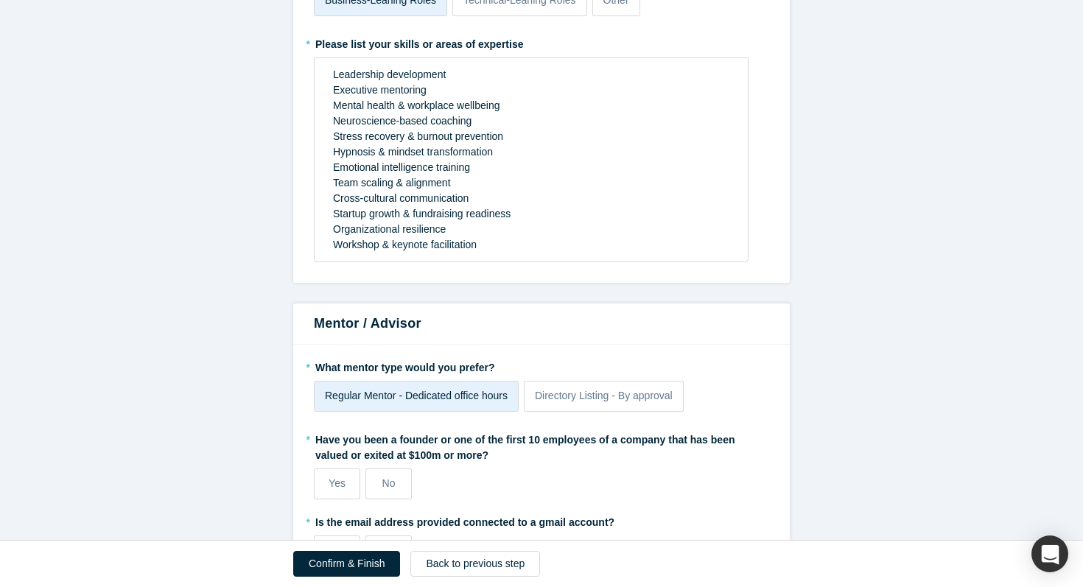
click at [467, 399] on span "Regular Mentor - Dedicated office hours" at bounding box center [416, 396] width 183 height 12
click at [0, 0] on input "Regular Mentor - Dedicated office hours" at bounding box center [0, 0] width 0 height 0
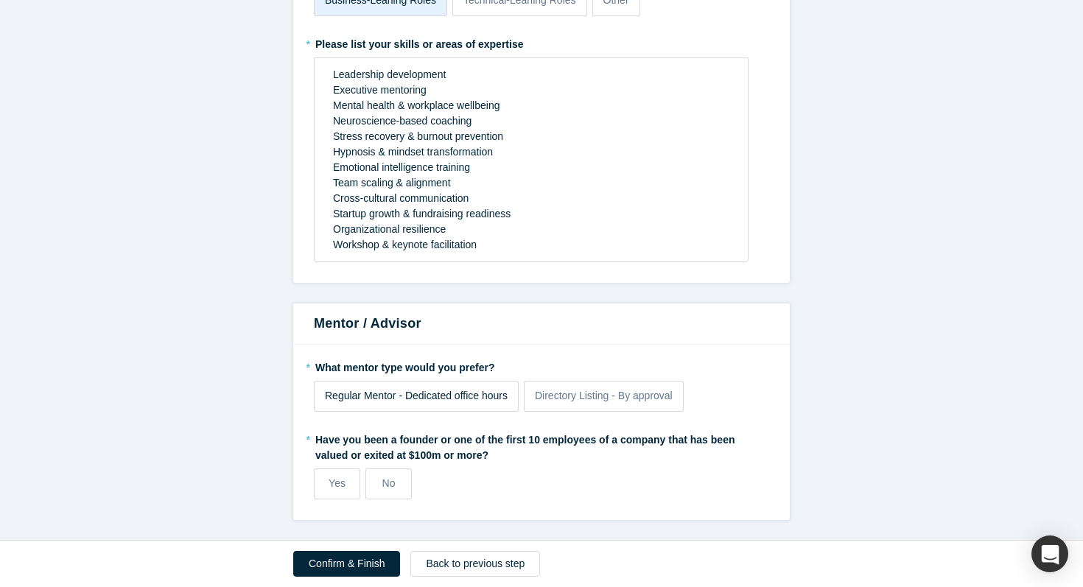
click at [451, 400] on span "Regular Mentor - Dedicated office hours" at bounding box center [416, 396] width 183 height 12
click at [0, 0] on input "Regular Mentor - Dedicated office hours" at bounding box center [0, 0] width 0 height 0
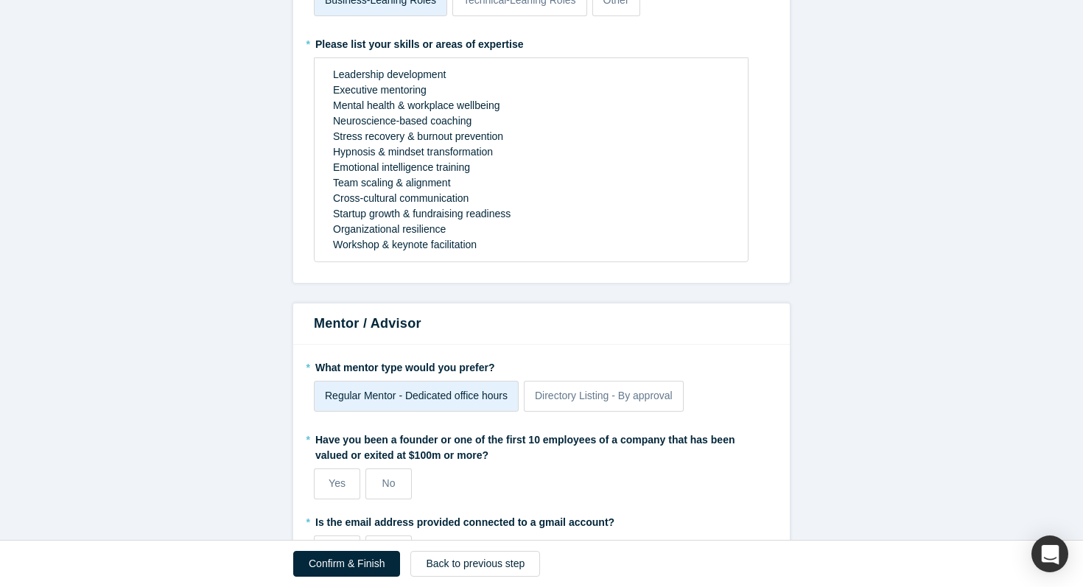
click at [432, 404] on label "Regular Mentor - Dedicated office hours" at bounding box center [416, 396] width 205 height 31
click at [0, 0] on input "Regular Mentor - Dedicated office hours" at bounding box center [0, 0] width 0 height 0
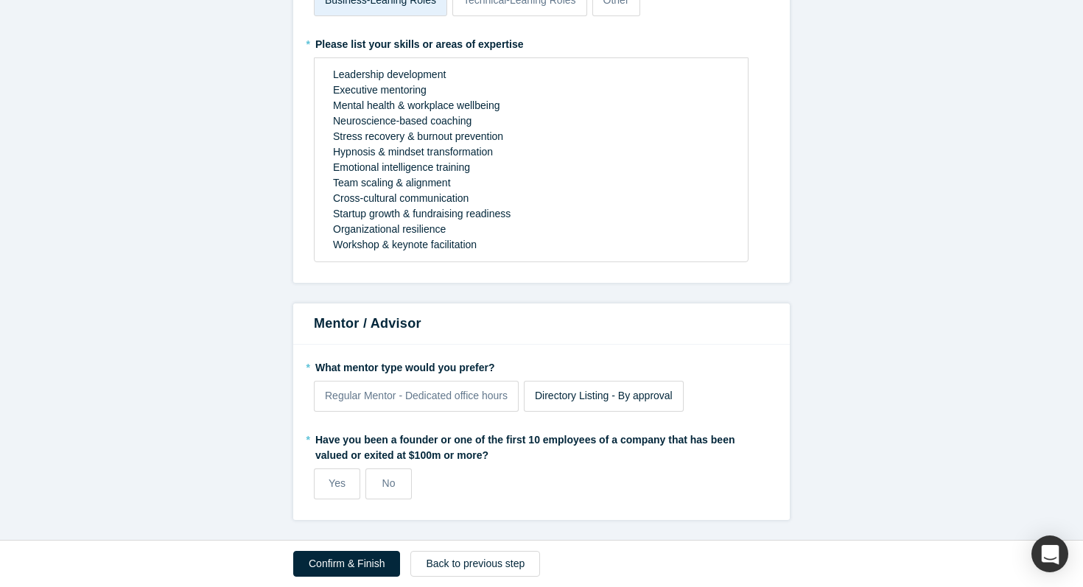
click at [555, 395] on span "Directory Listing - By approval" at bounding box center [604, 396] width 138 height 12
click at [0, 0] on input "Directory Listing - By approval" at bounding box center [0, 0] width 0 height 0
click at [376, 494] on label "No" at bounding box center [388, 483] width 46 height 31
click at [0, 0] on input "No" at bounding box center [0, 0] width 0 height 0
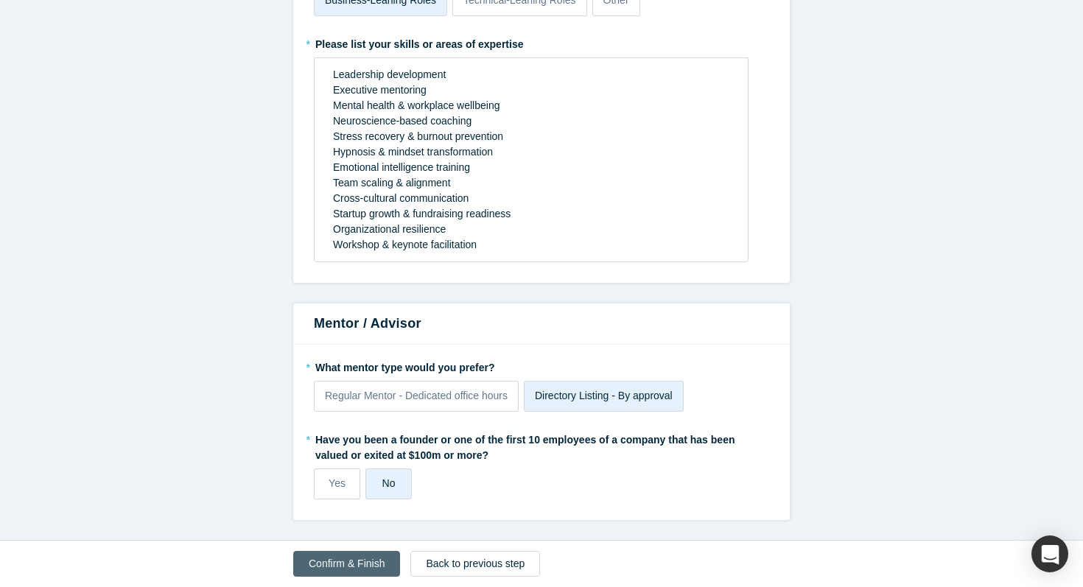
click at [360, 560] on button "Confirm & Finish" at bounding box center [346, 564] width 107 height 26
